Goal: Use online tool/utility: Utilize a website feature to perform a specific function

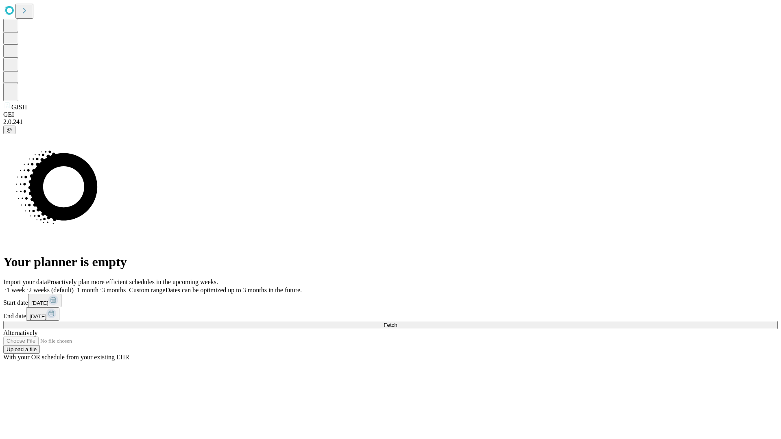
click at [397, 322] on span "Fetch" at bounding box center [390, 325] width 13 height 6
